Goal: Task Accomplishment & Management: Complete application form

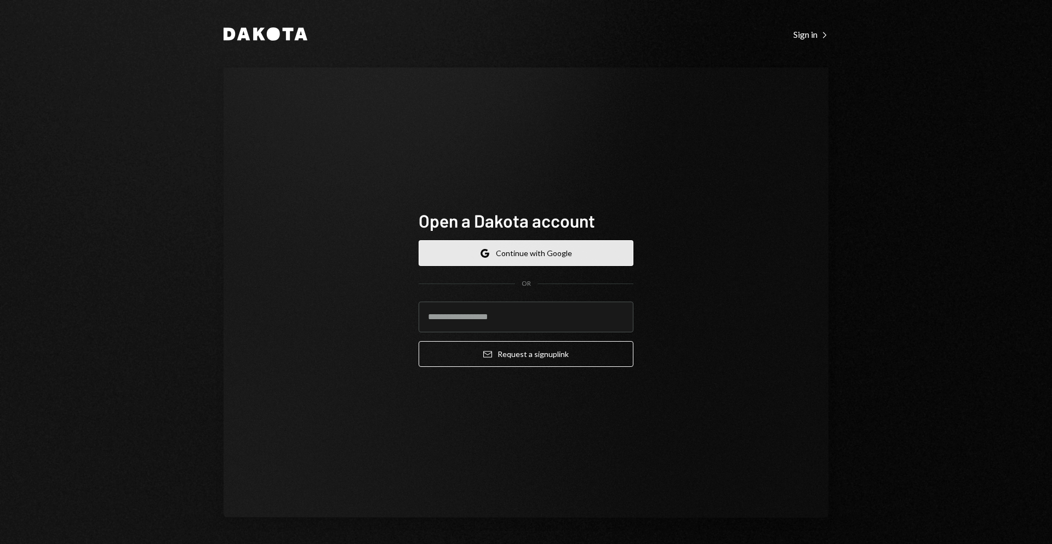
click at [470, 251] on button "Google Continue with Google" at bounding box center [526, 253] width 215 height 26
